Goal: Find specific page/section: Find specific page/section

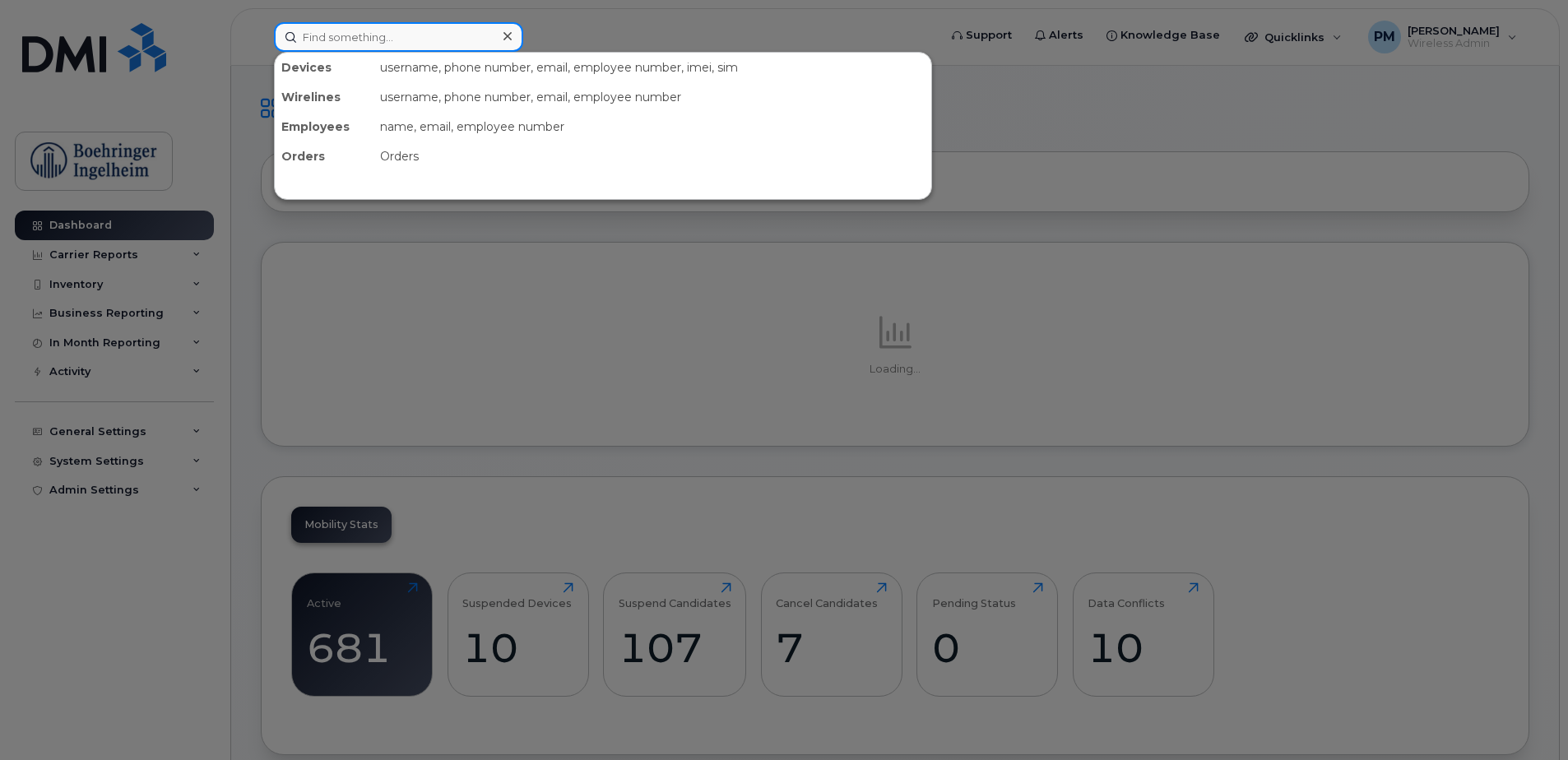
click at [374, 35] on input at bounding box center [399, 37] width 250 height 30
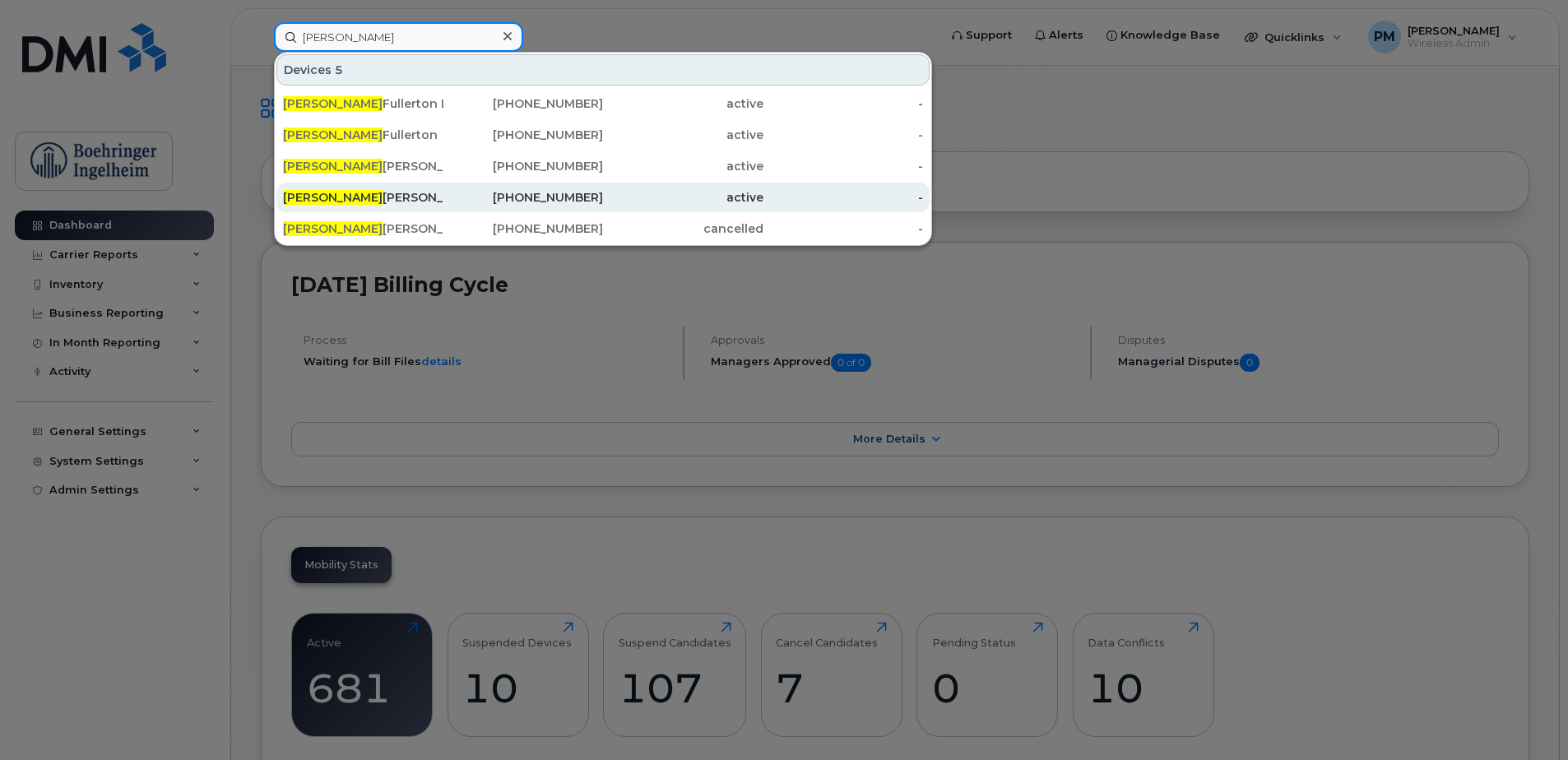
type input "kate"
click at [337, 198] on div "Kate Dutton" at bounding box center [363, 197] width 161 height 16
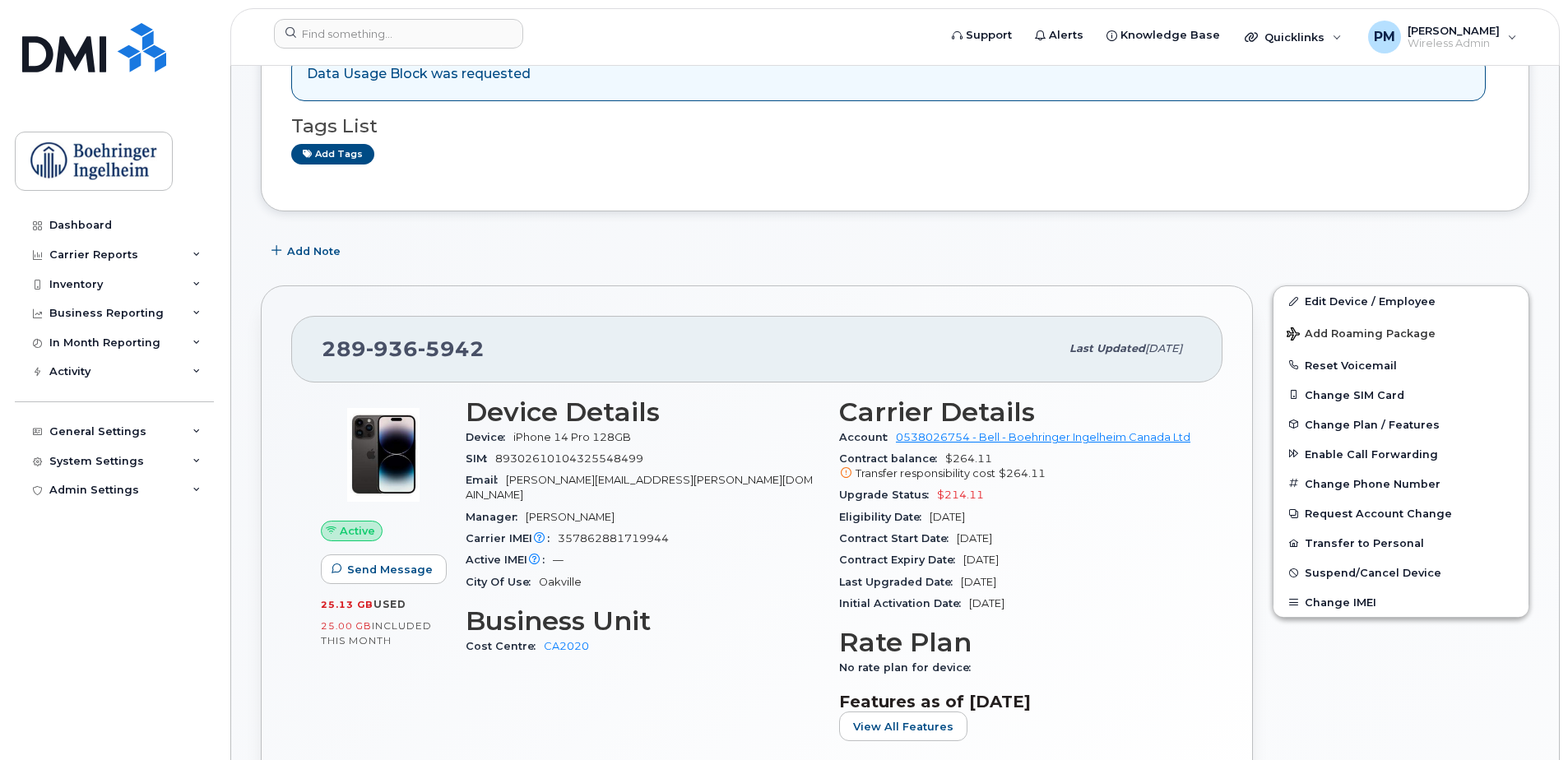
scroll to position [286, 0]
click at [191, 245] on div "Carrier Reports" at bounding box center [114, 255] width 199 height 30
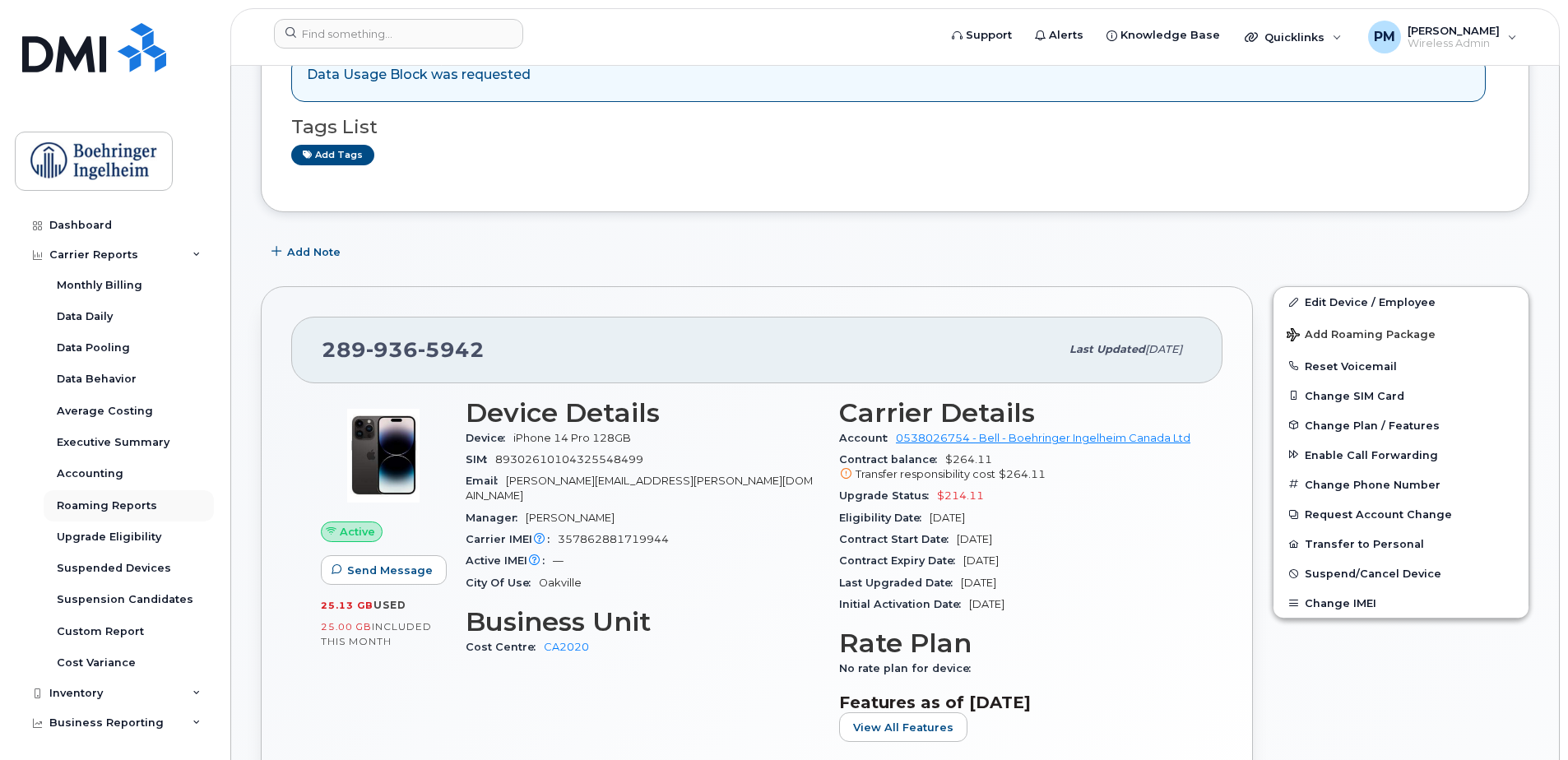
scroll to position [178, 0]
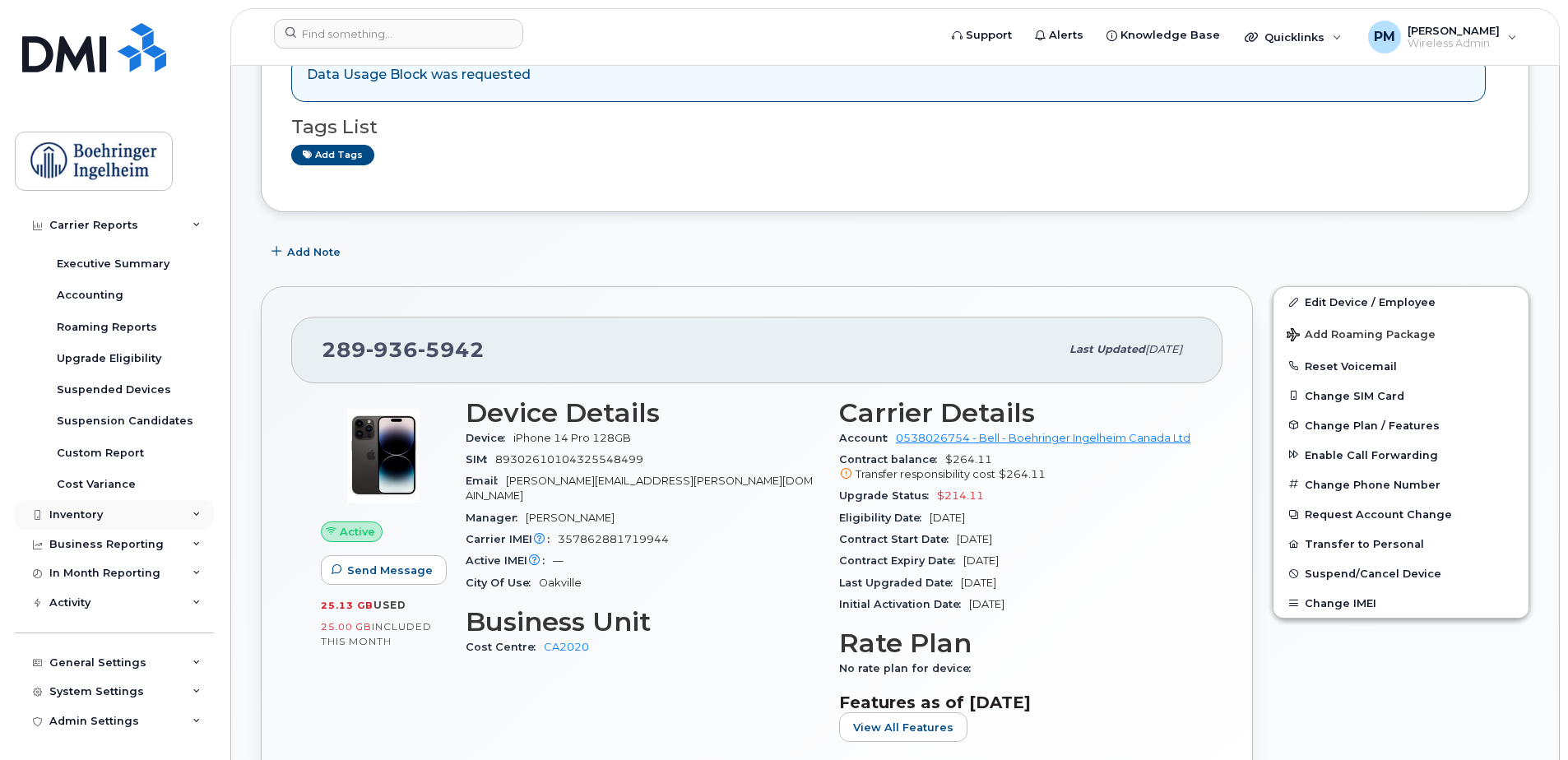
click at [129, 512] on div "Inventory" at bounding box center [114, 515] width 199 height 30
click at [142, 541] on div "Business Reporting" at bounding box center [106, 545] width 114 height 14
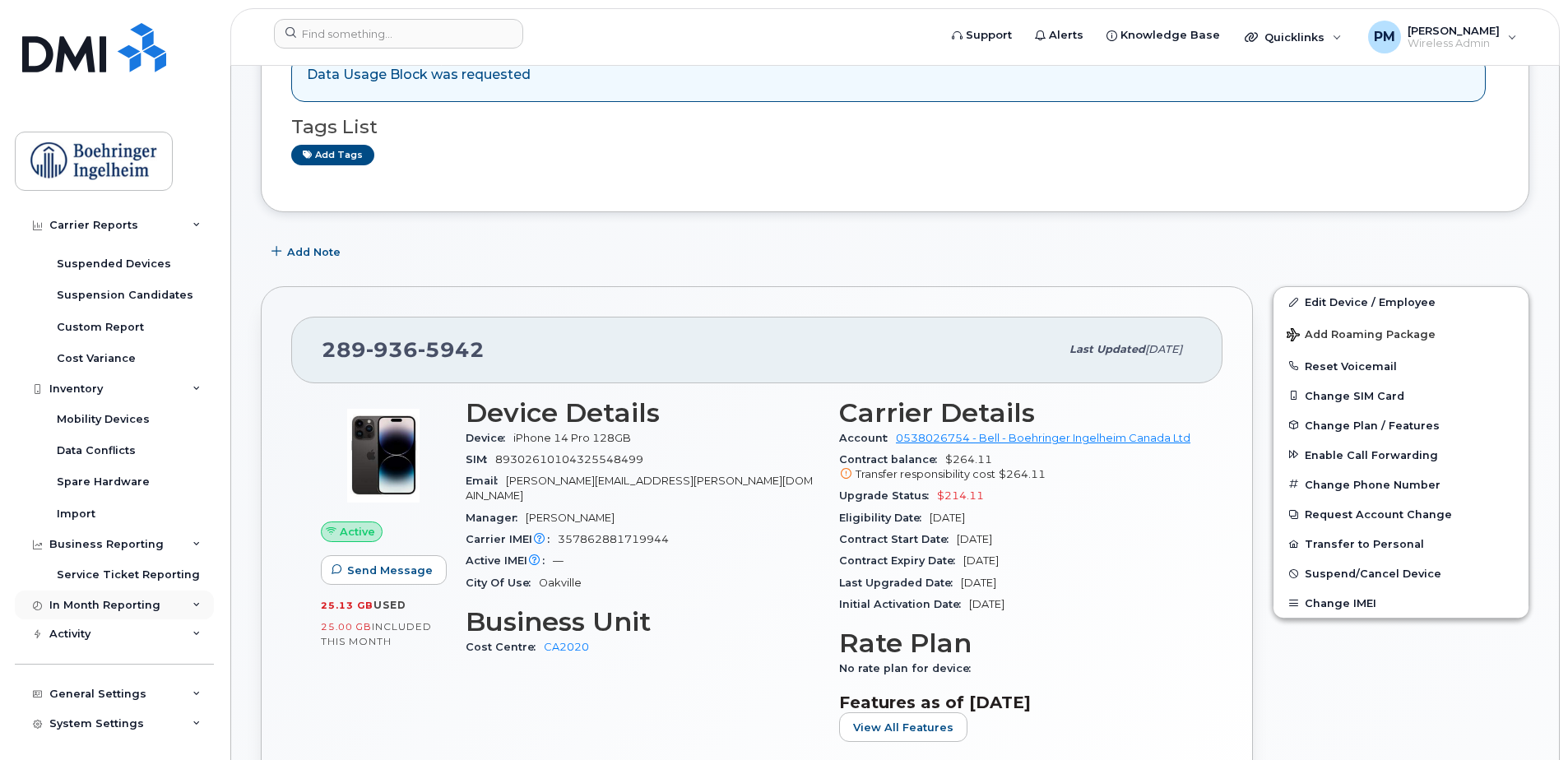
click at [137, 599] on div "In Month Reporting" at bounding box center [105, 606] width 111 height 14
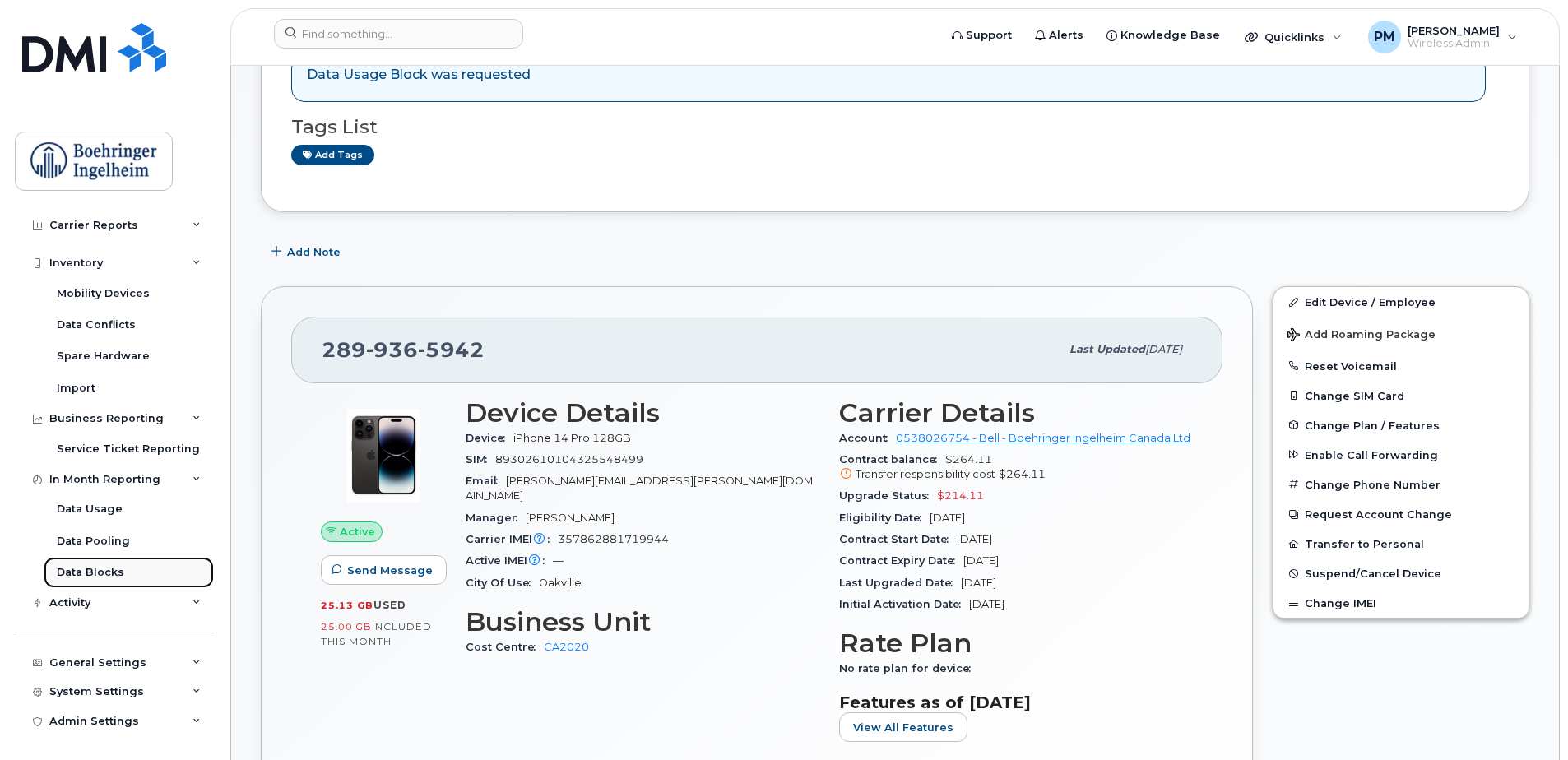
click at [136, 578] on link "Data Blocks" at bounding box center [129, 572] width 170 height 31
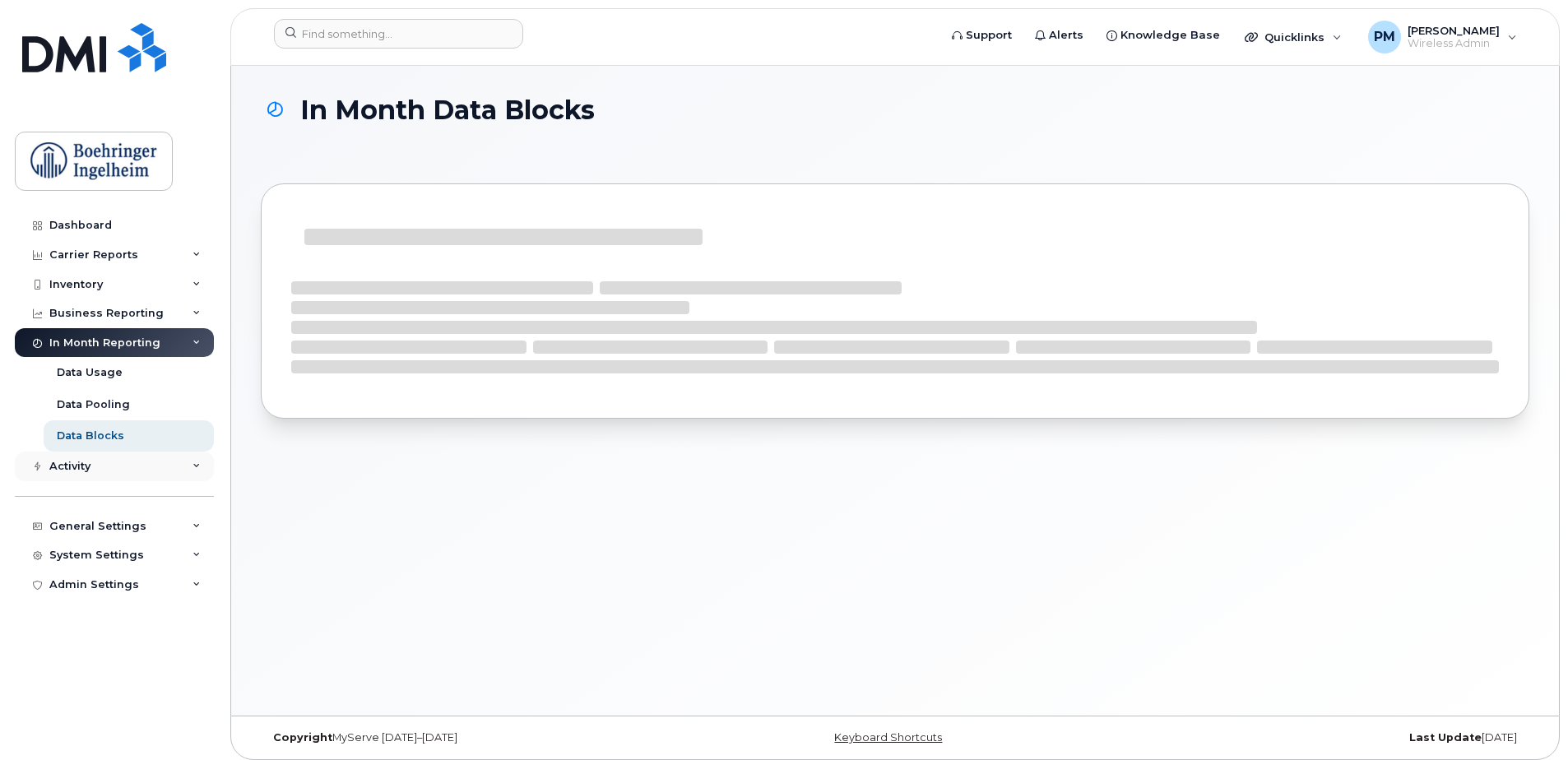
click at [185, 474] on div "Activity" at bounding box center [114, 467] width 199 height 30
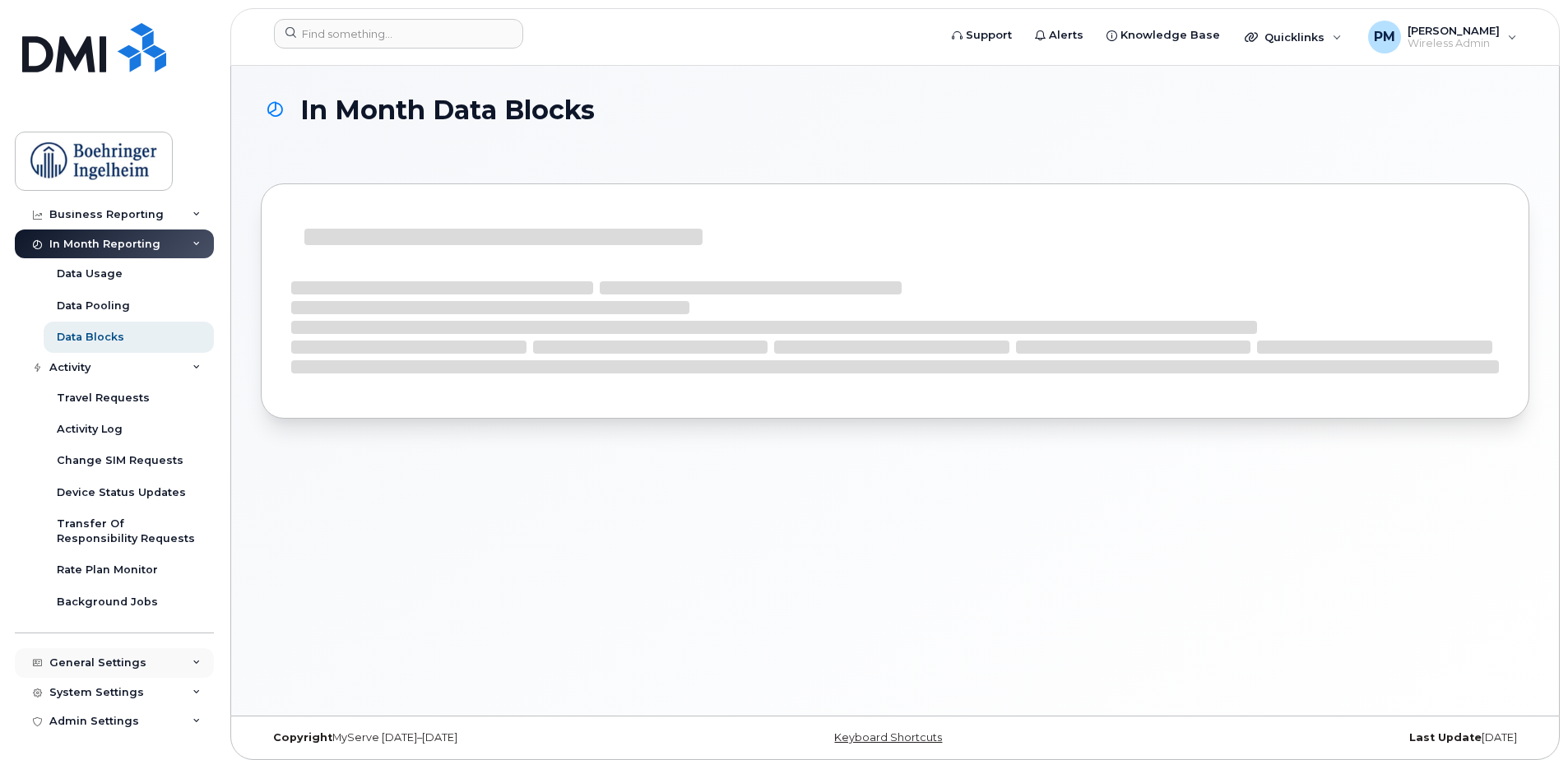
click at [181, 672] on div "General Settings" at bounding box center [114, 663] width 199 height 30
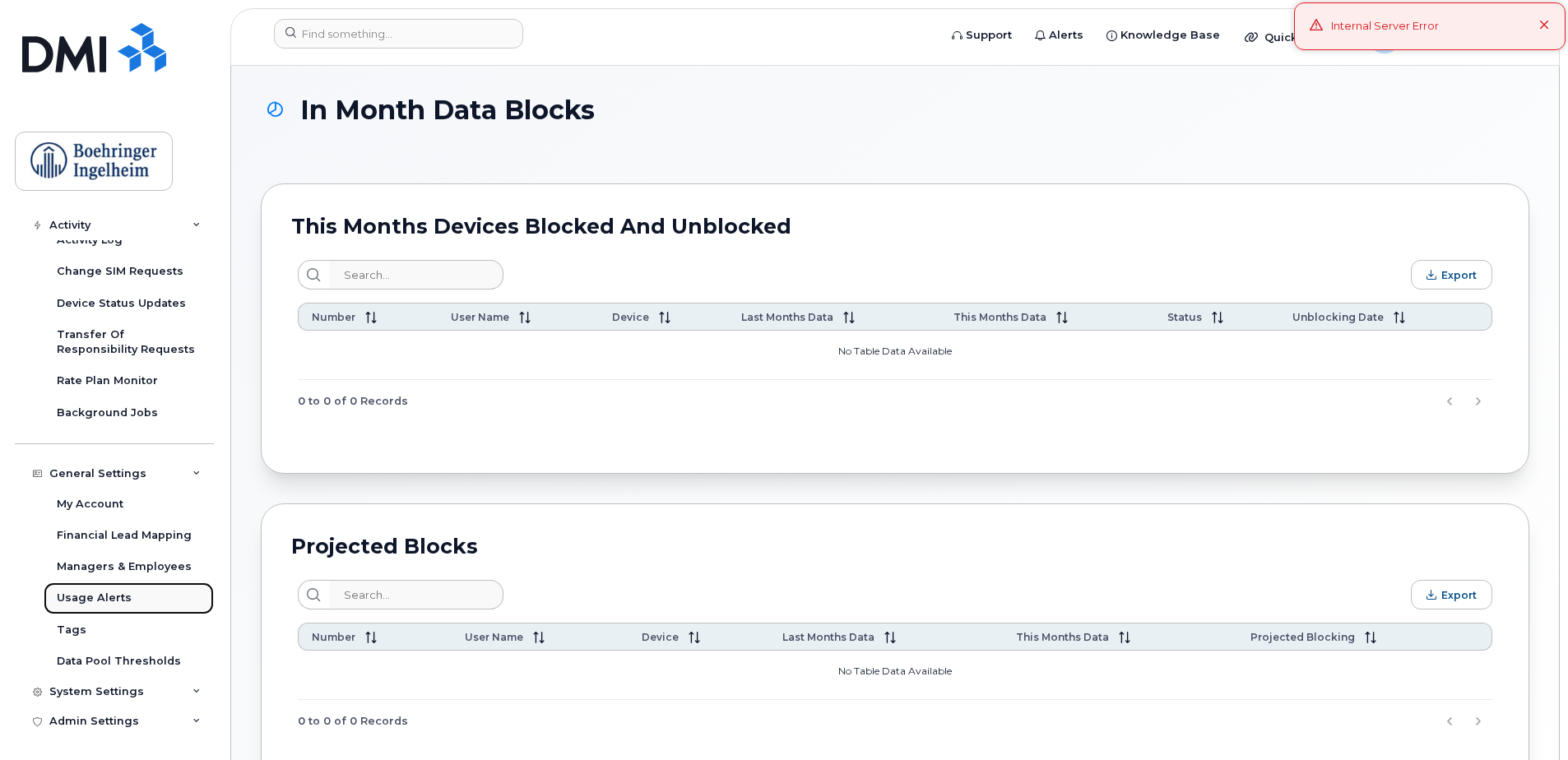
click at [141, 586] on link "Usage Alerts" at bounding box center [129, 598] width 170 height 31
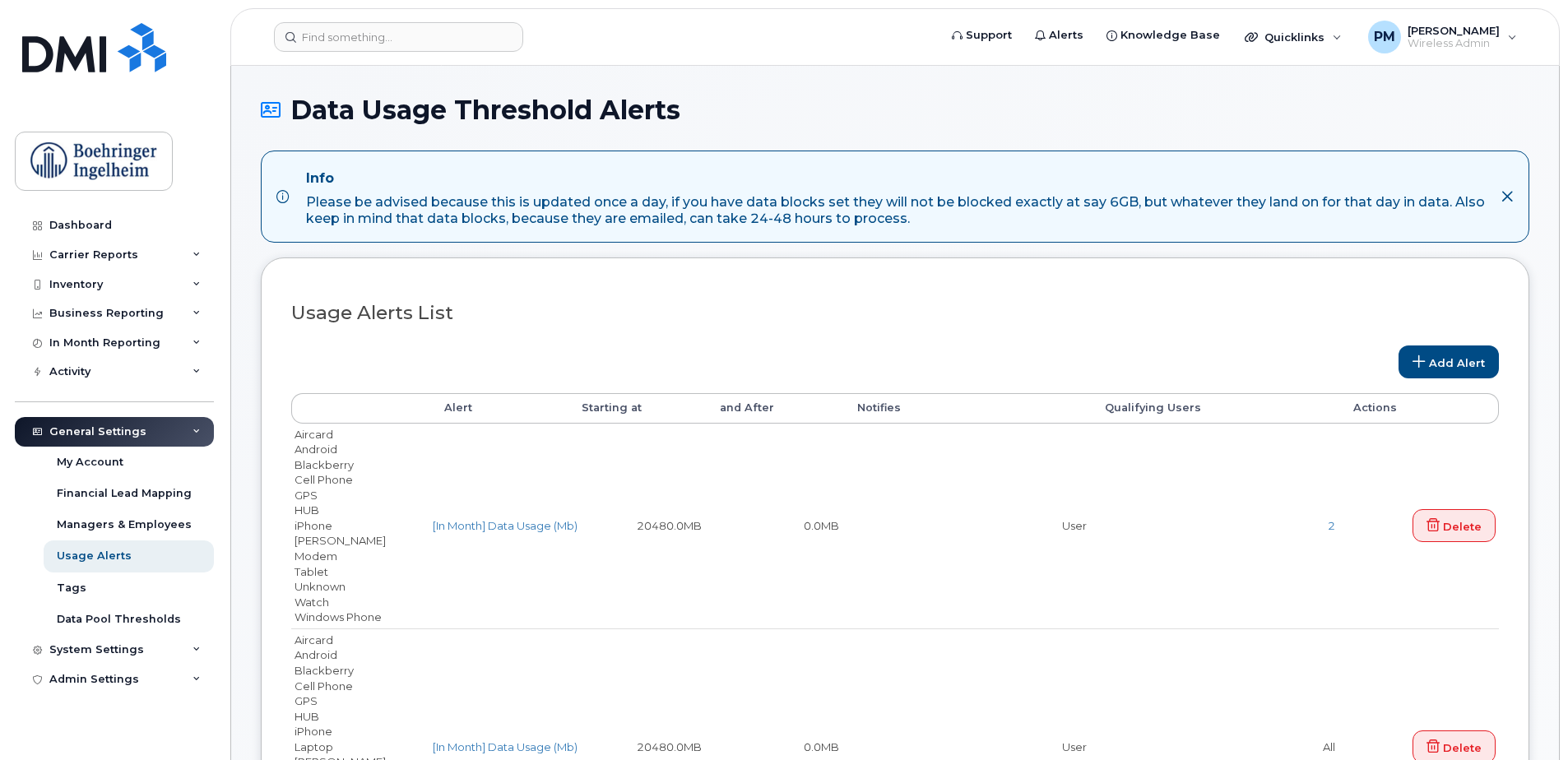
select select
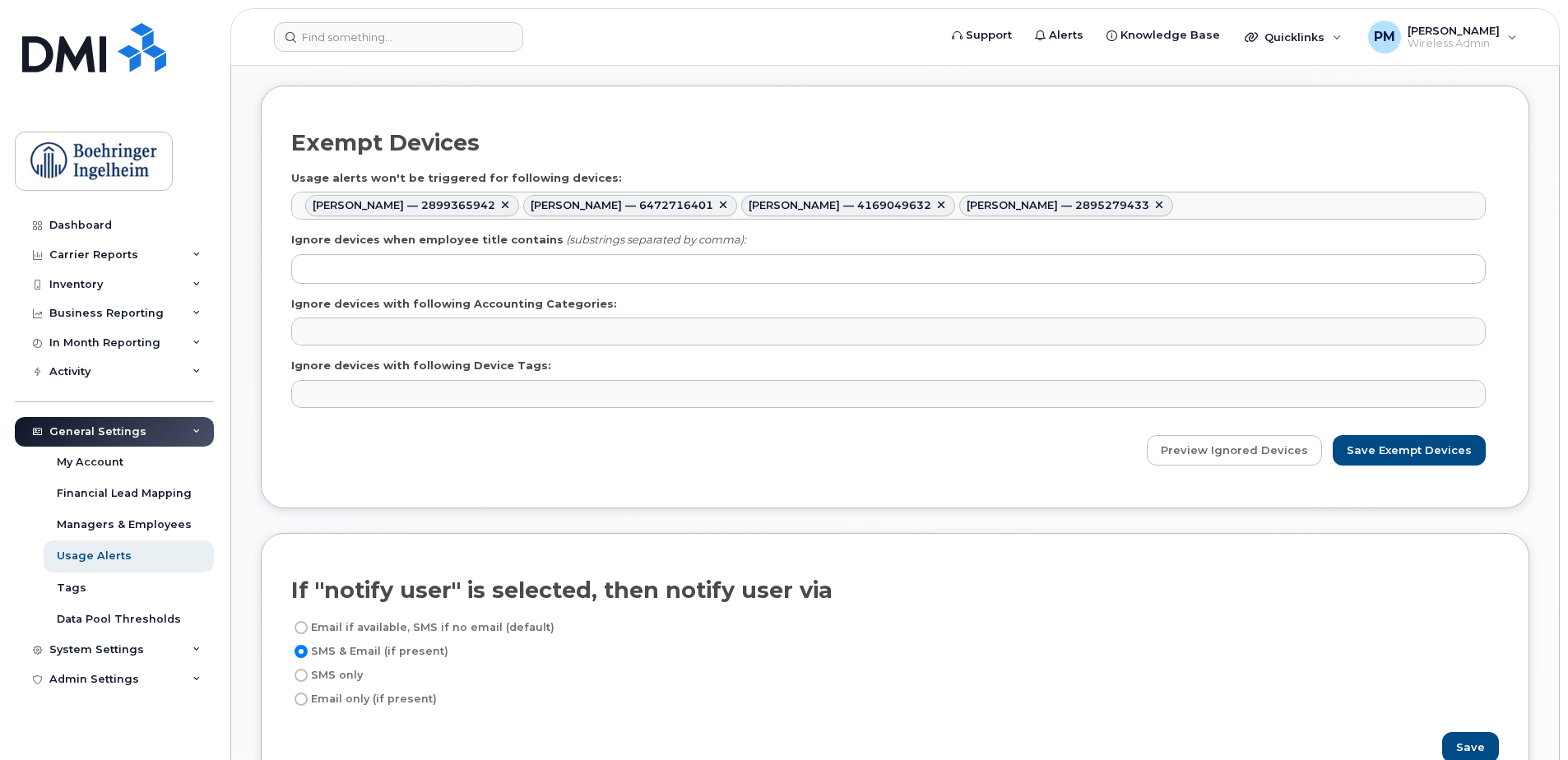
scroll to position [1115, 0]
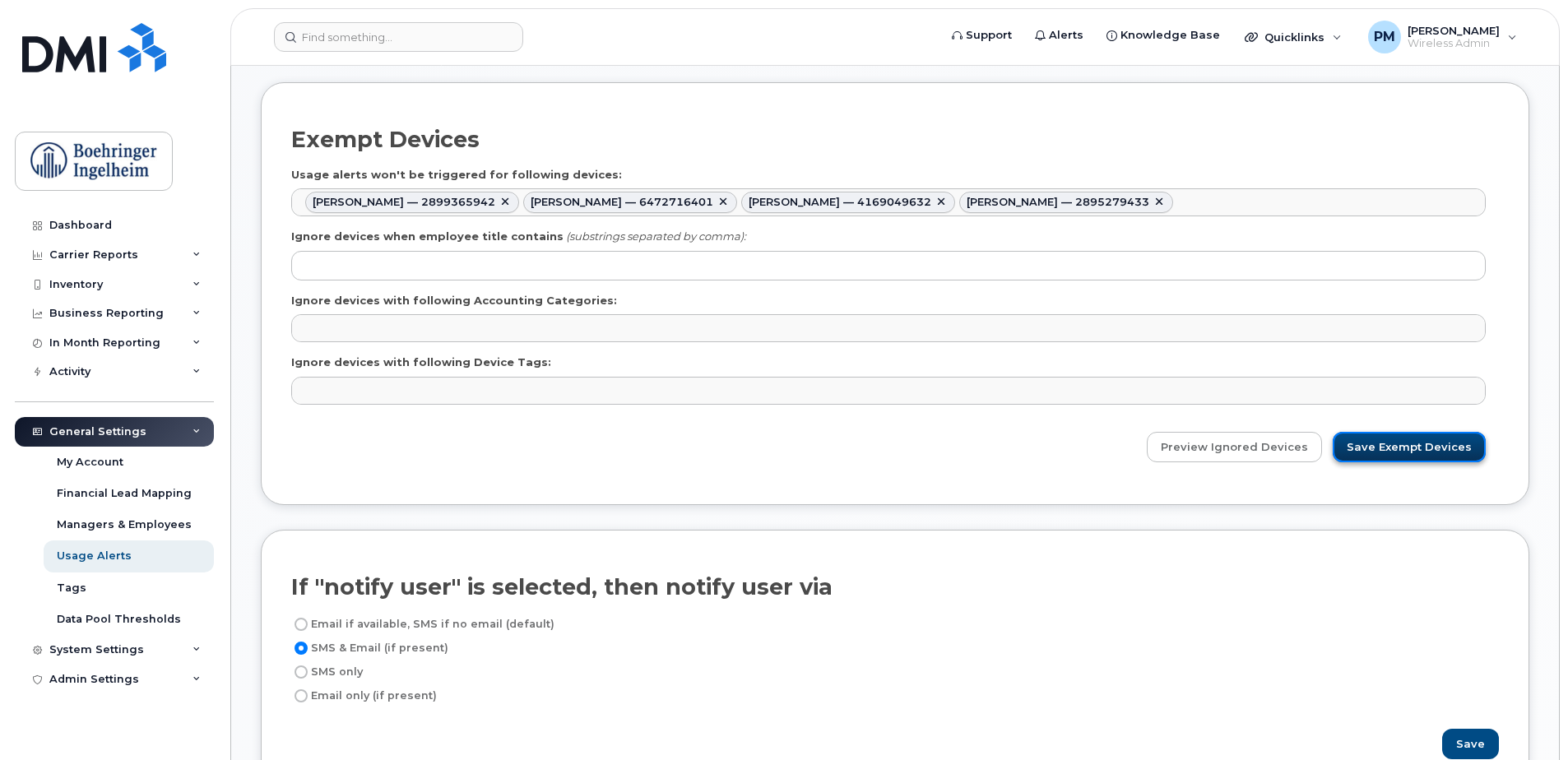
click at [1412, 448] on input "Save Exempt Devices" at bounding box center [1409, 446] width 153 height 30
type input "Saving..."
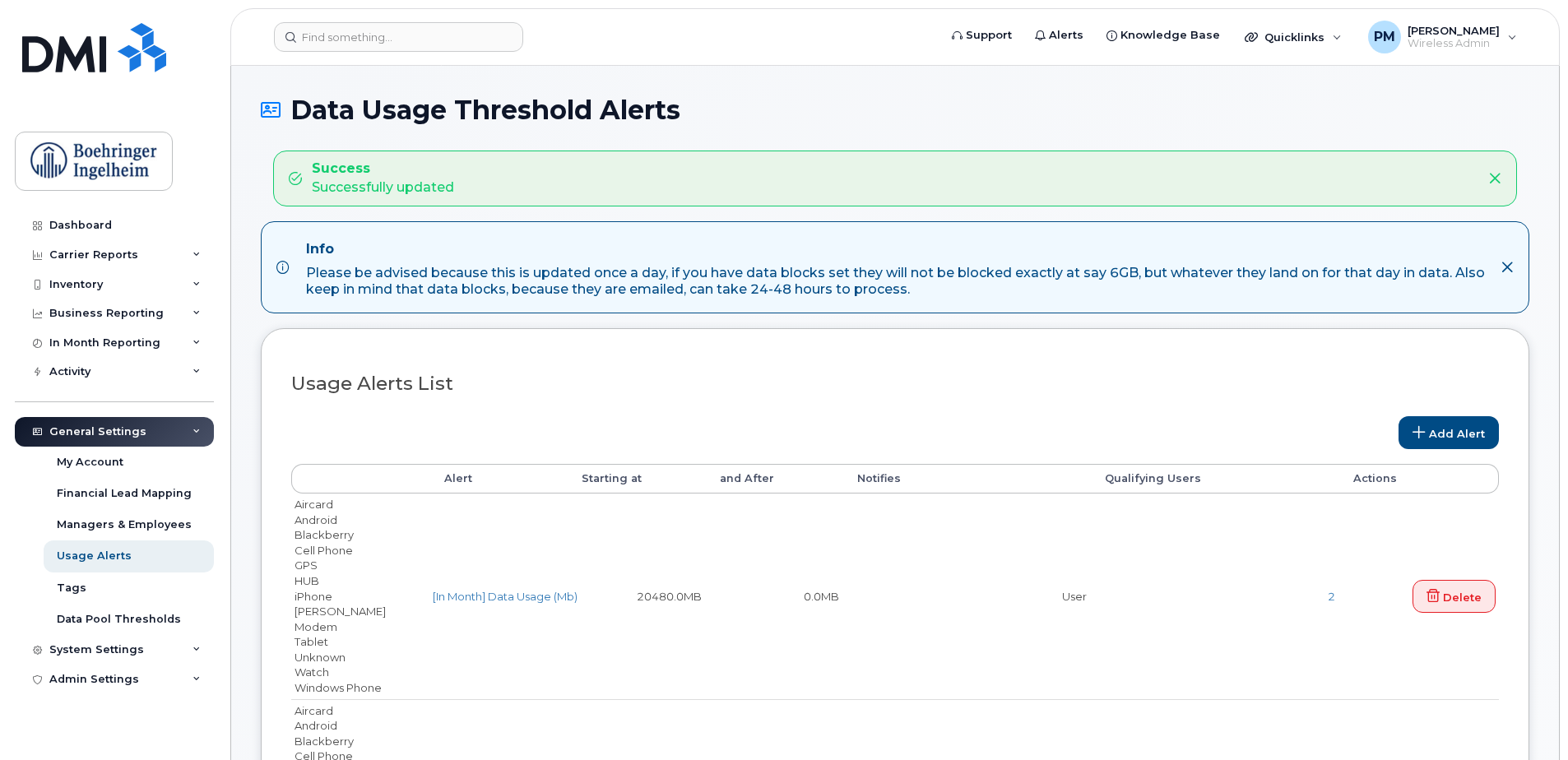
select select
click at [351, 30] on input at bounding box center [399, 37] width 250 height 30
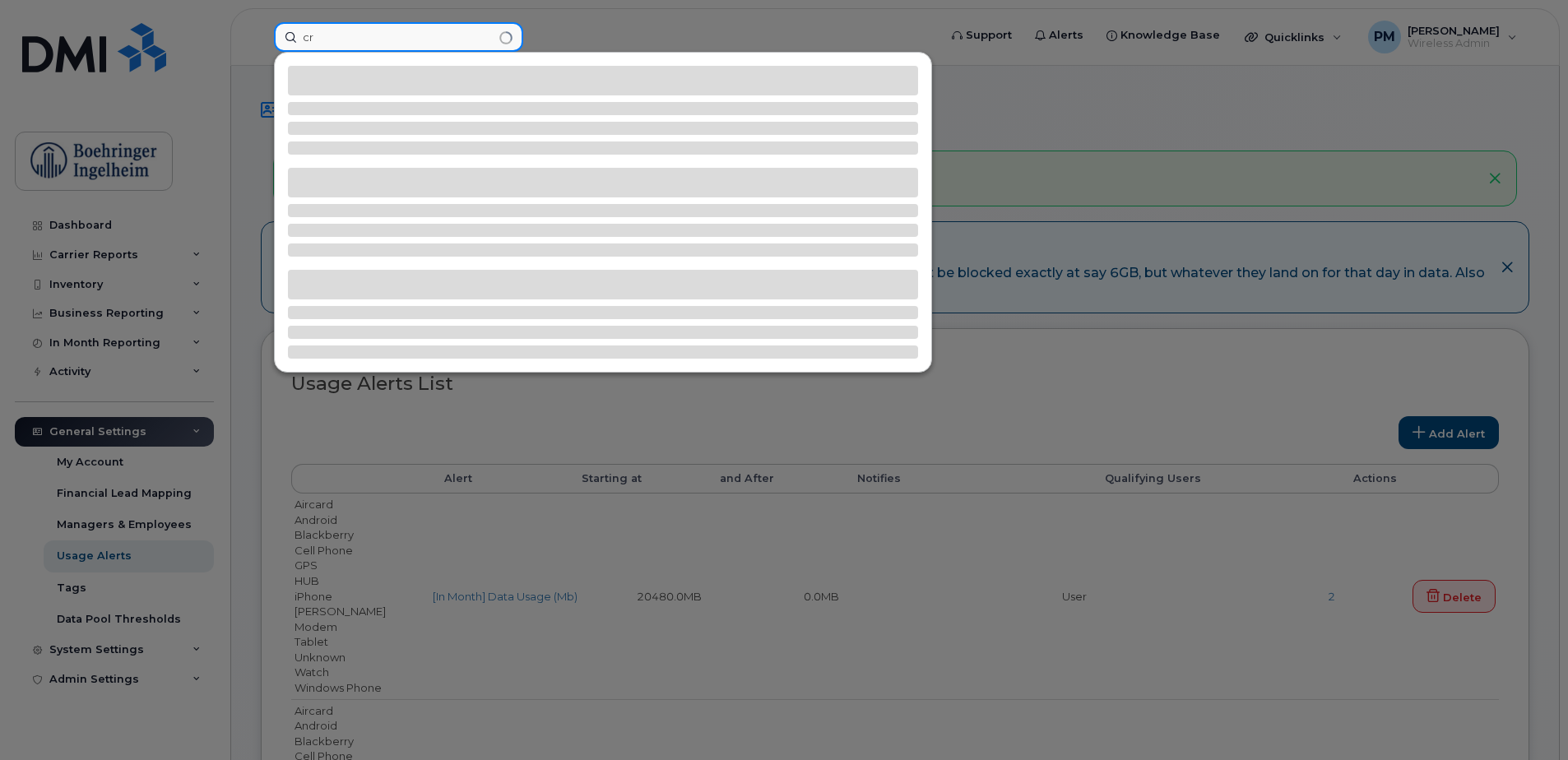
type input "c"
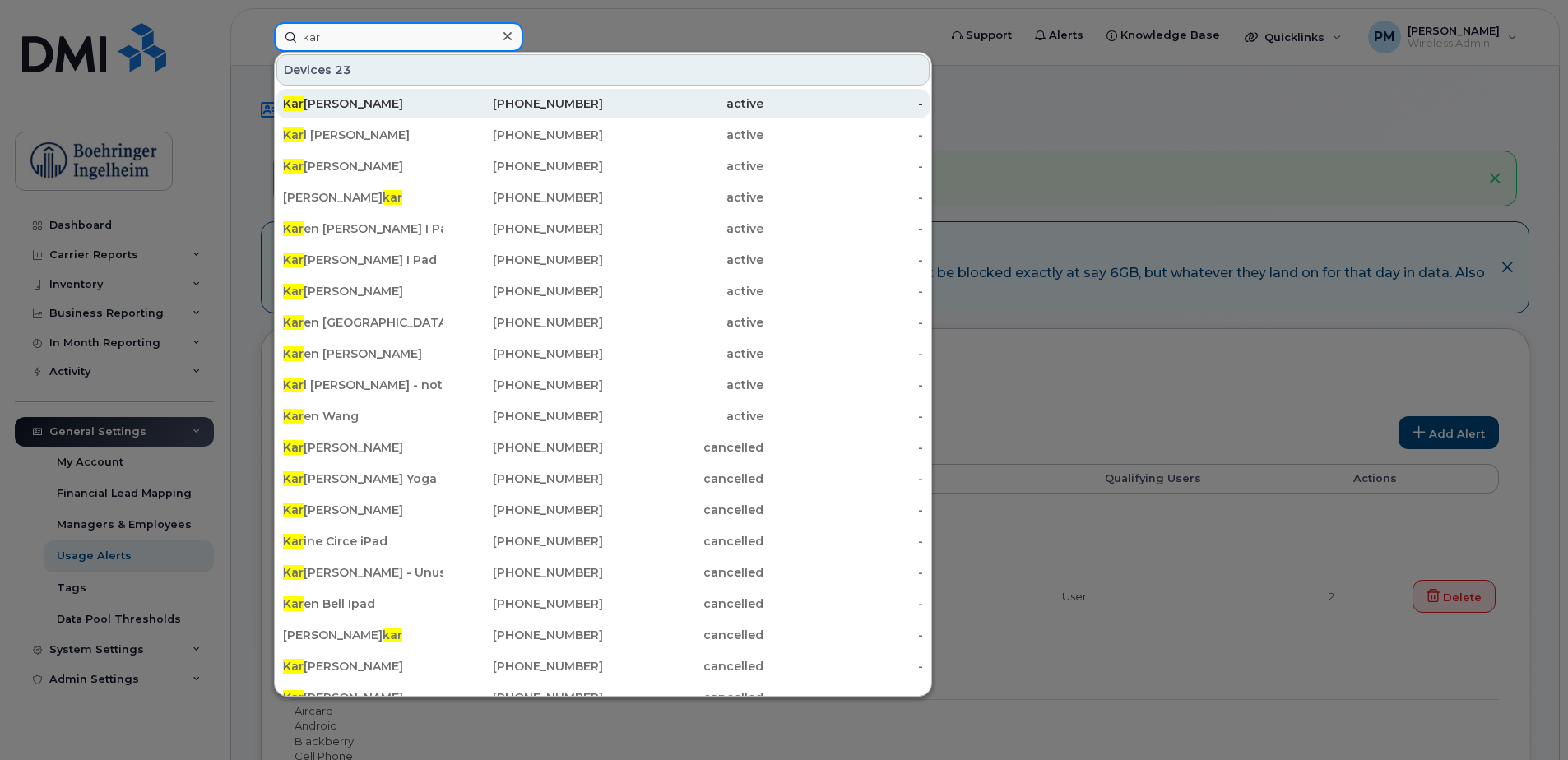
type input "kar"
click at [377, 101] on div "Kar ine Circe" at bounding box center [363, 104] width 161 height 16
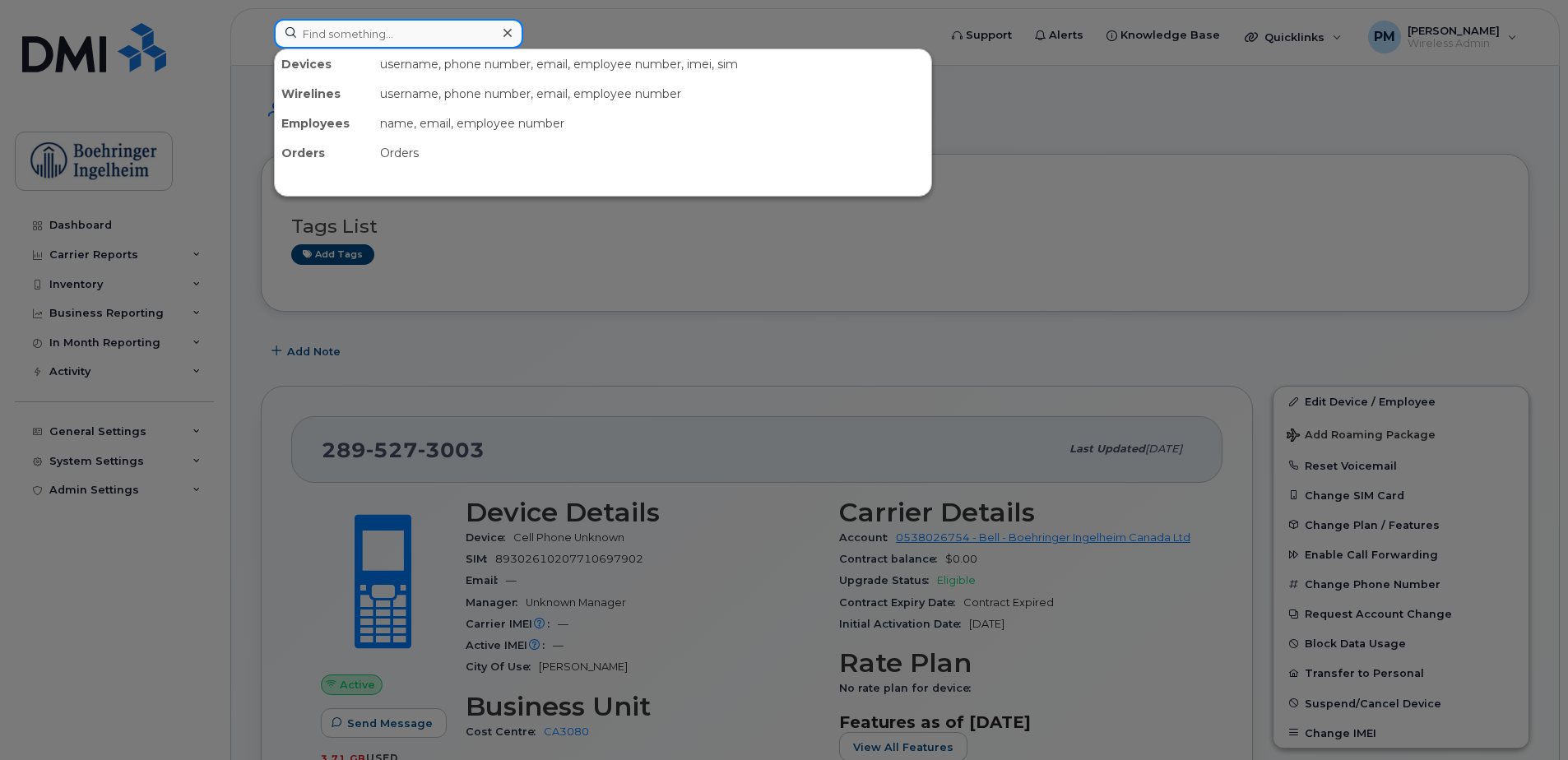
click at [408, 34] on input at bounding box center [399, 34] width 250 height 30
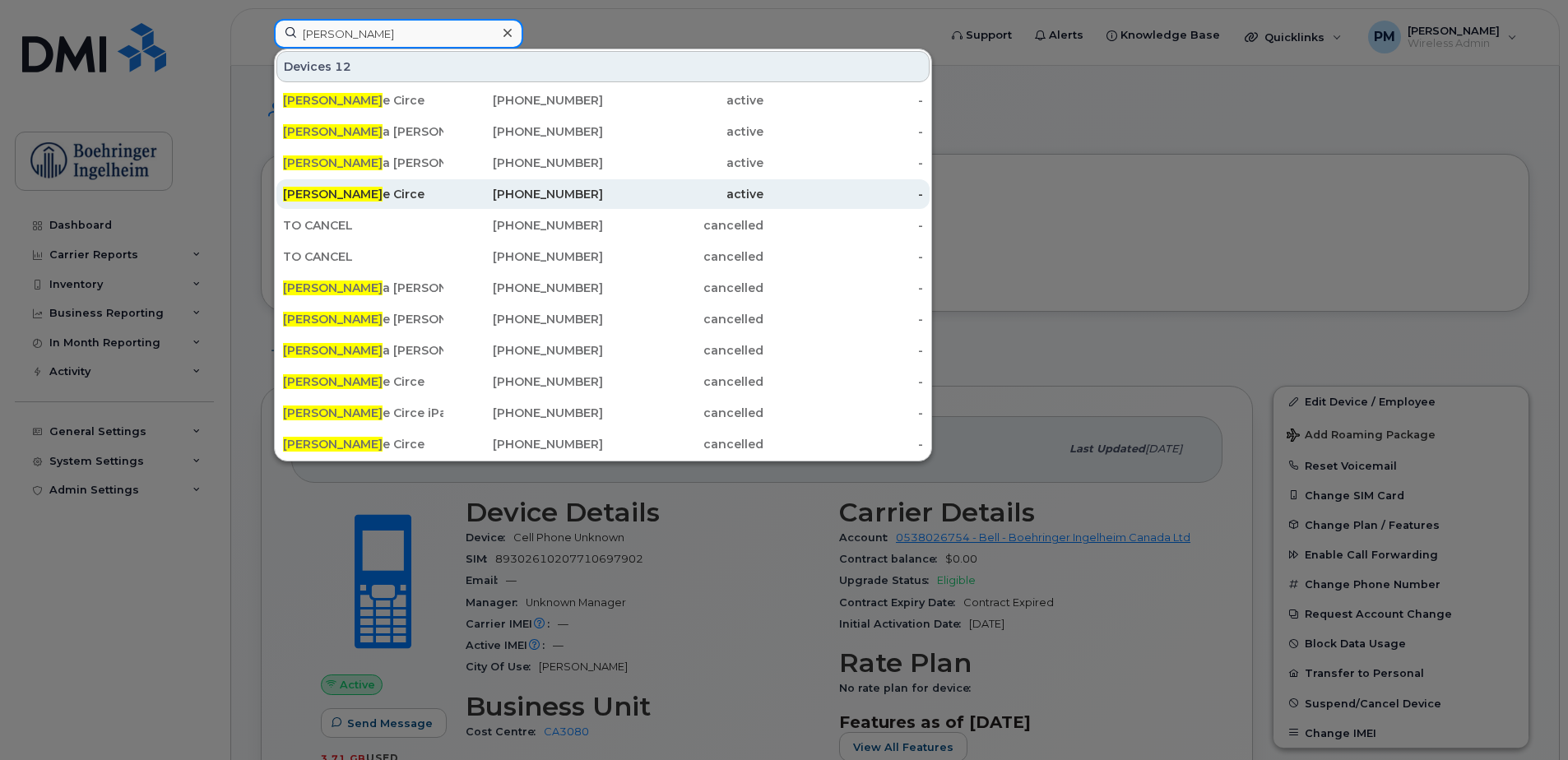
type input "karin"
click at [368, 199] on div "Karin e Circe" at bounding box center [363, 194] width 161 height 16
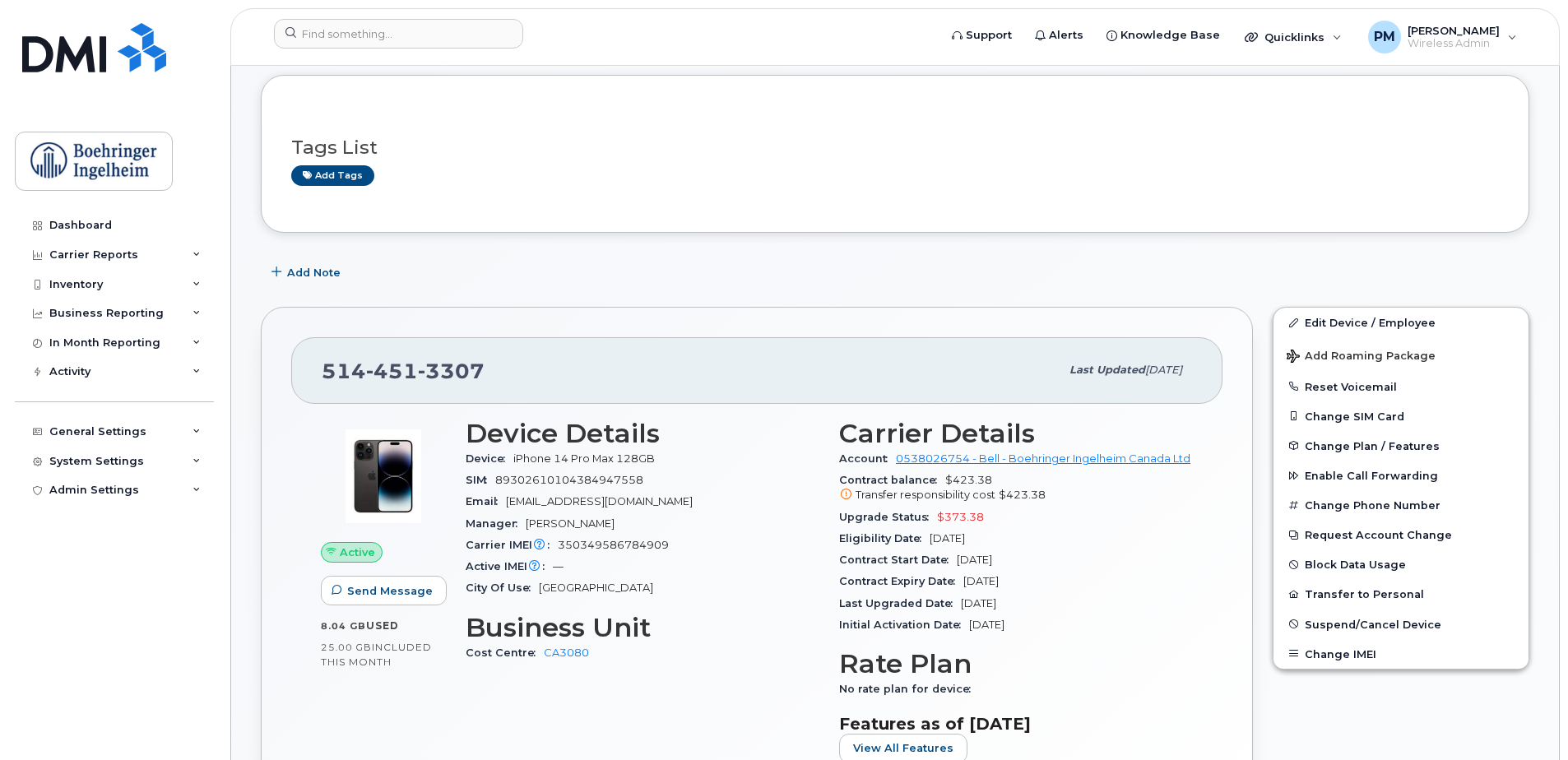
scroll to position [220, 0]
click at [302, 13] on header "Support Alerts Knowledge Base Quicklinks Suspend / Cancel Device Change SIM Car…" at bounding box center [894, 36] width 1329 height 57
click at [304, 24] on input at bounding box center [399, 34] width 250 height 30
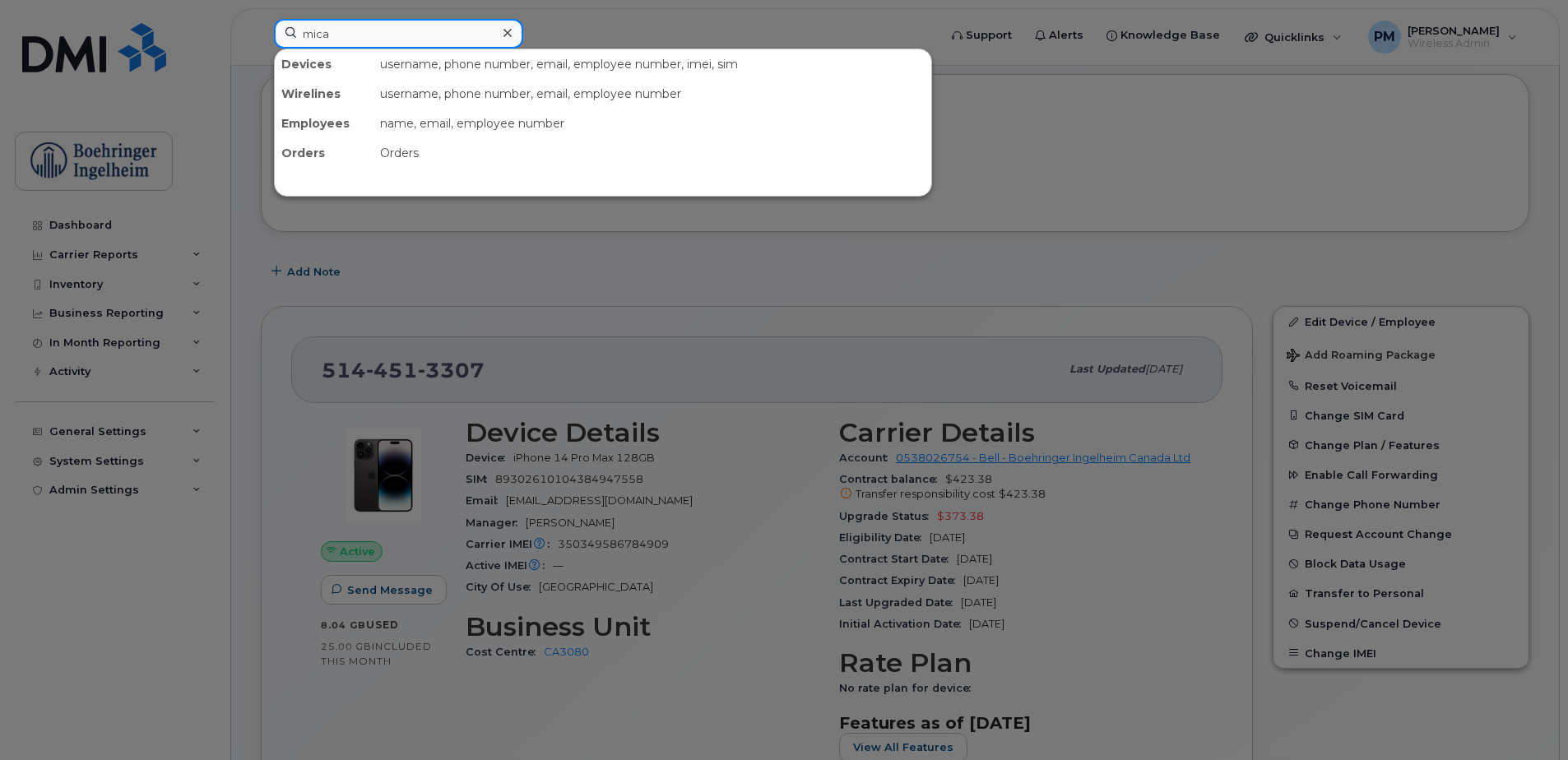
type input "mica"
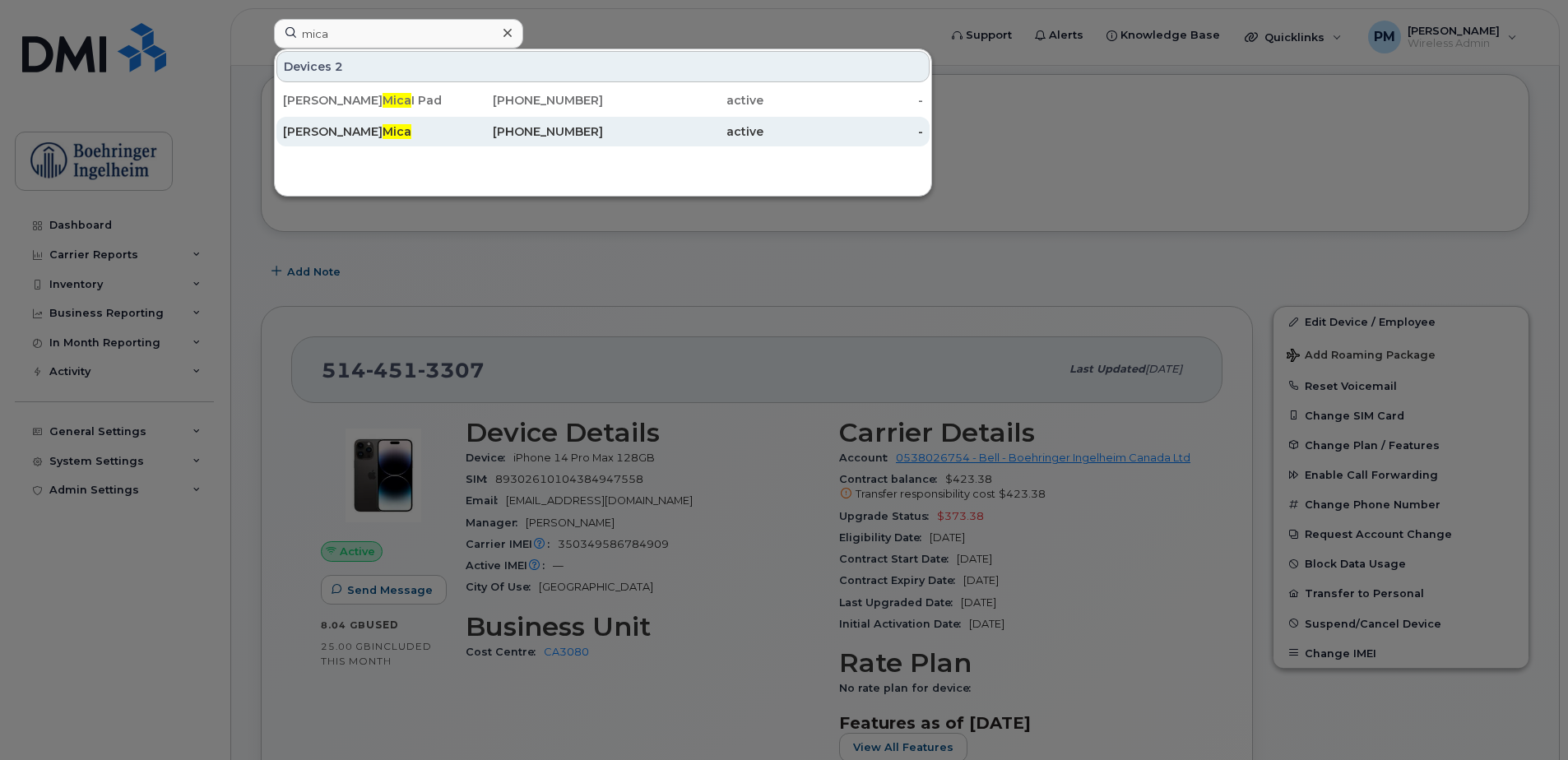
click at [382, 135] on span "Mica" at bounding box center [397, 131] width 29 height 15
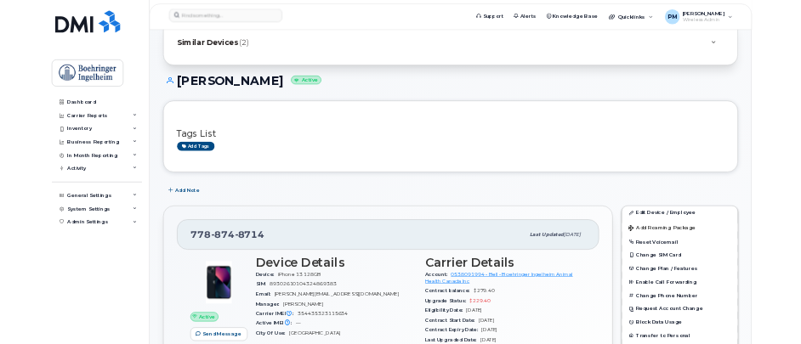
scroll to position [255, 0]
